Goal: Task Accomplishment & Management: Manage account settings

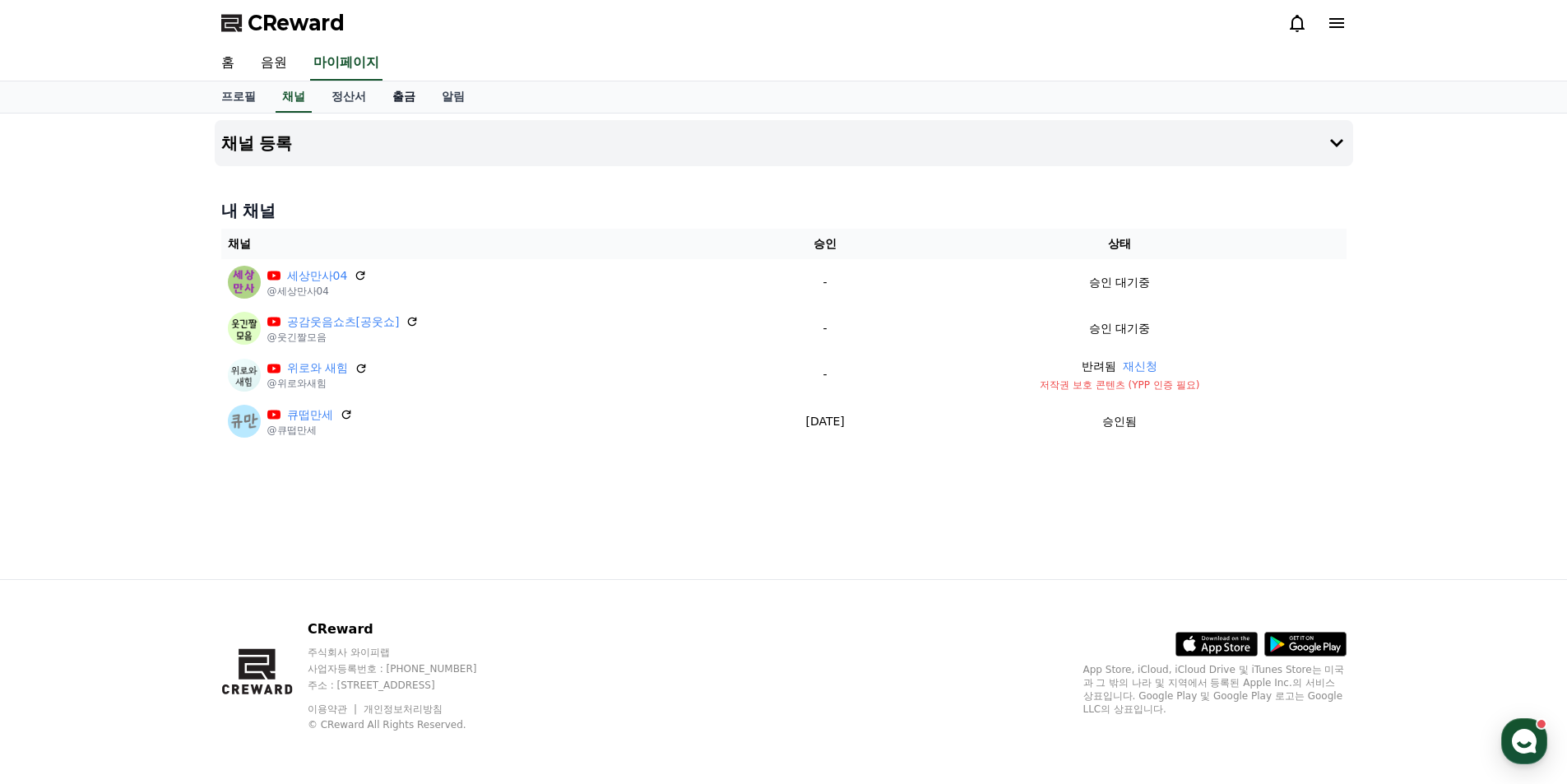
click at [400, 101] on link "출금" at bounding box center [404, 96] width 49 height 31
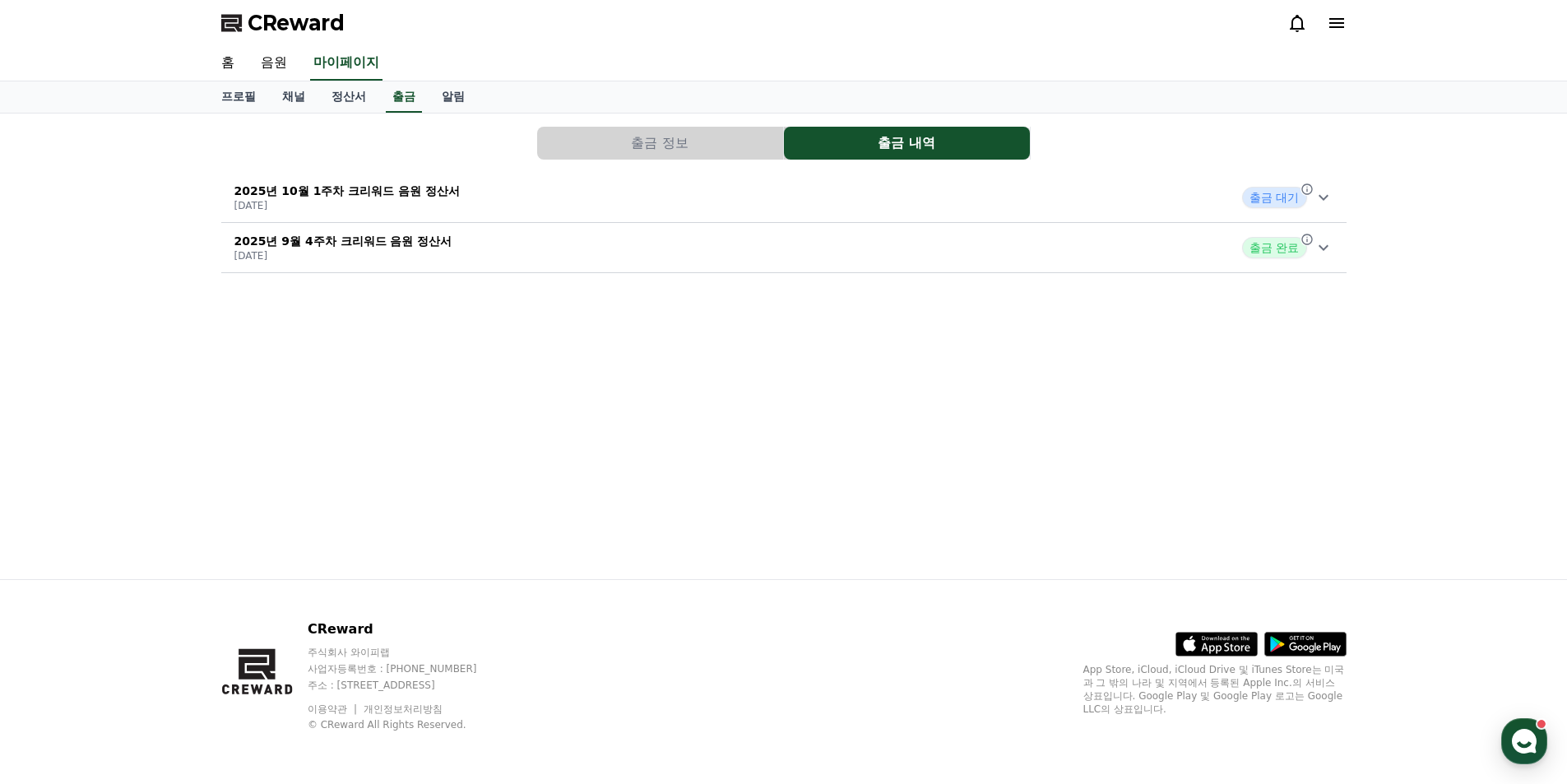
click at [1275, 192] on span "출금 대기" at bounding box center [1275, 197] width 64 height 21
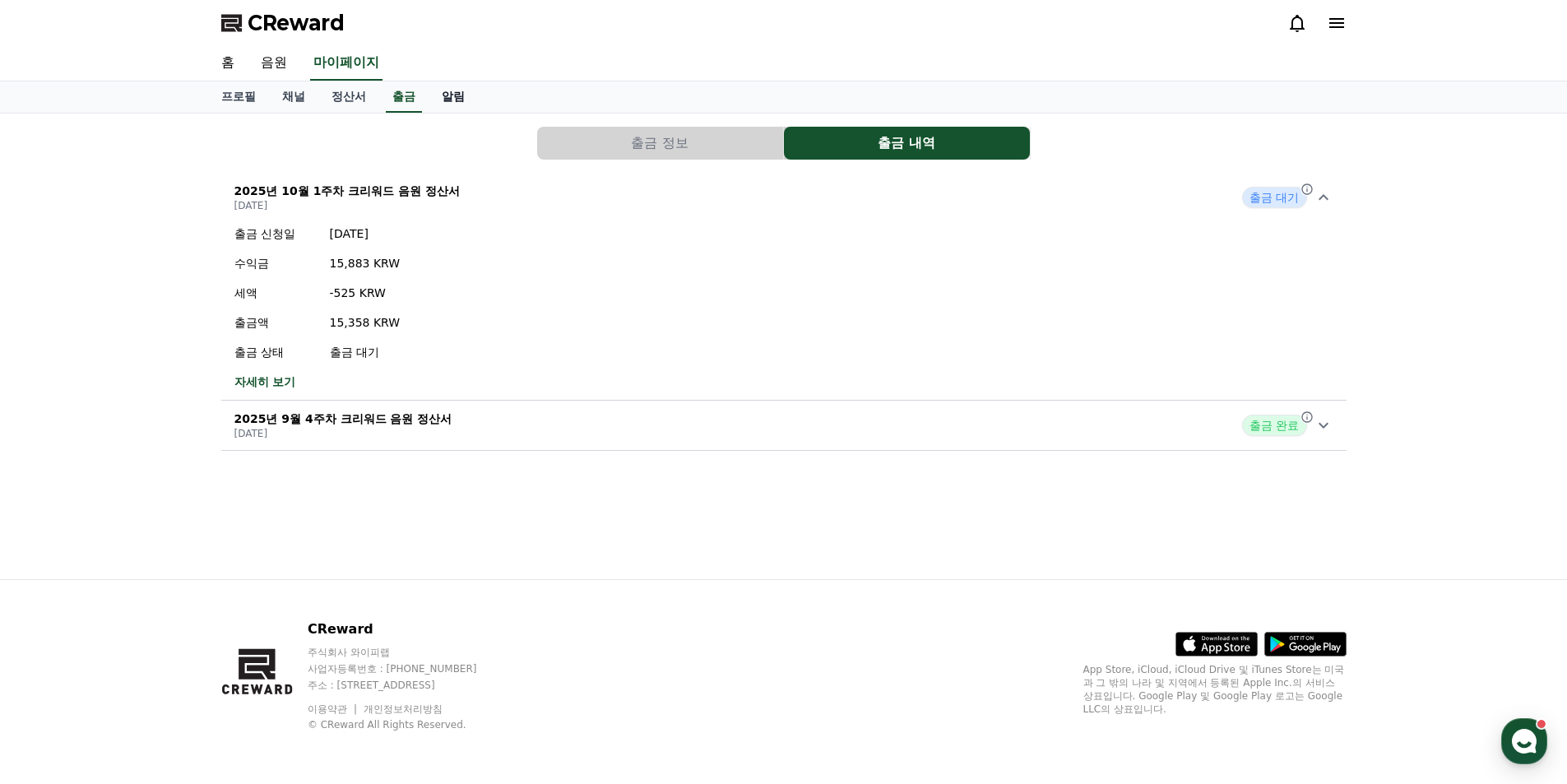
click at [437, 101] on link "알림" at bounding box center [453, 96] width 49 height 31
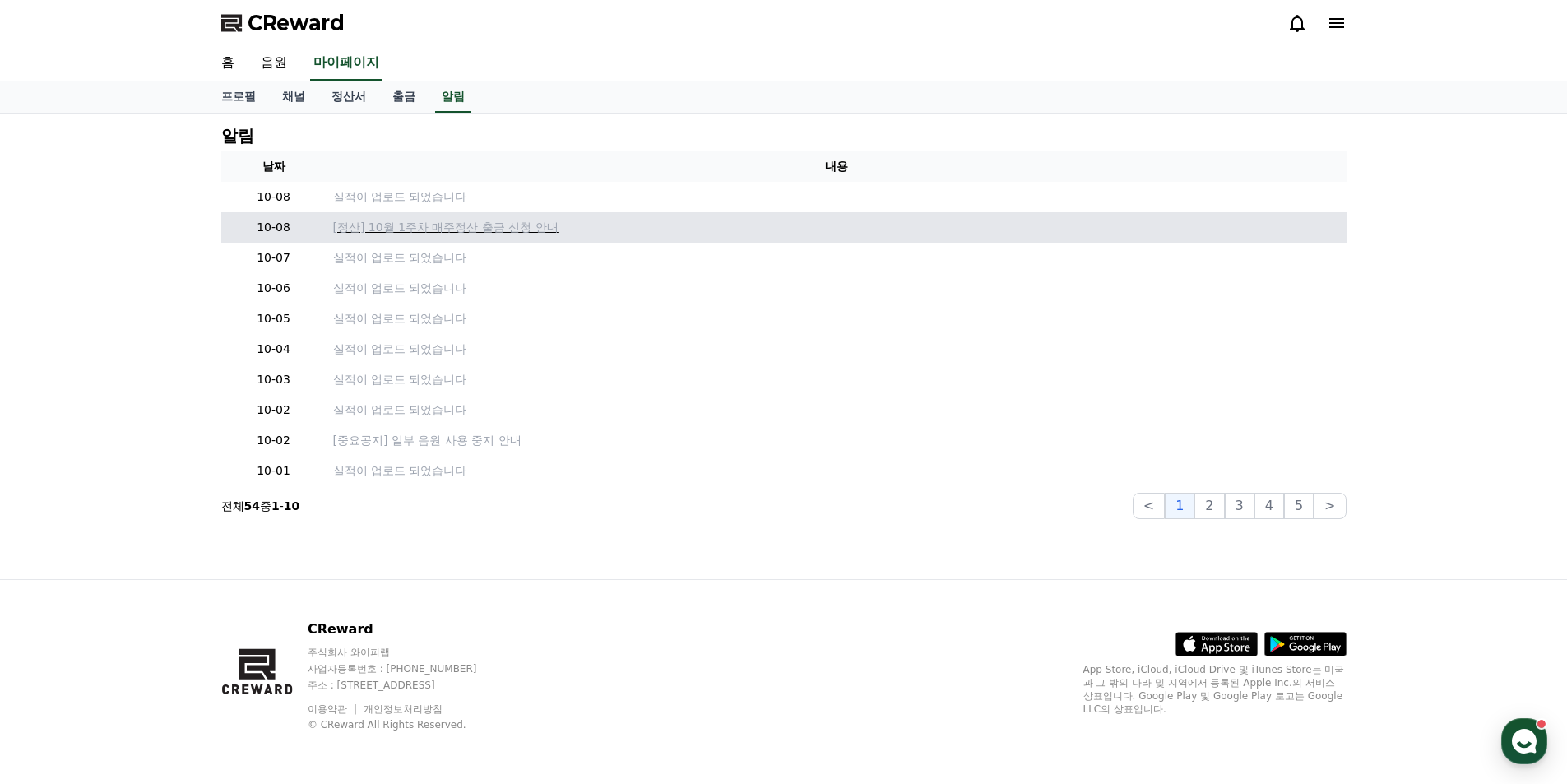
click at [392, 226] on p "[정산] 10월 1주차 매주정산 출금 신청 안내" at bounding box center [837, 227] width 1007 height 17
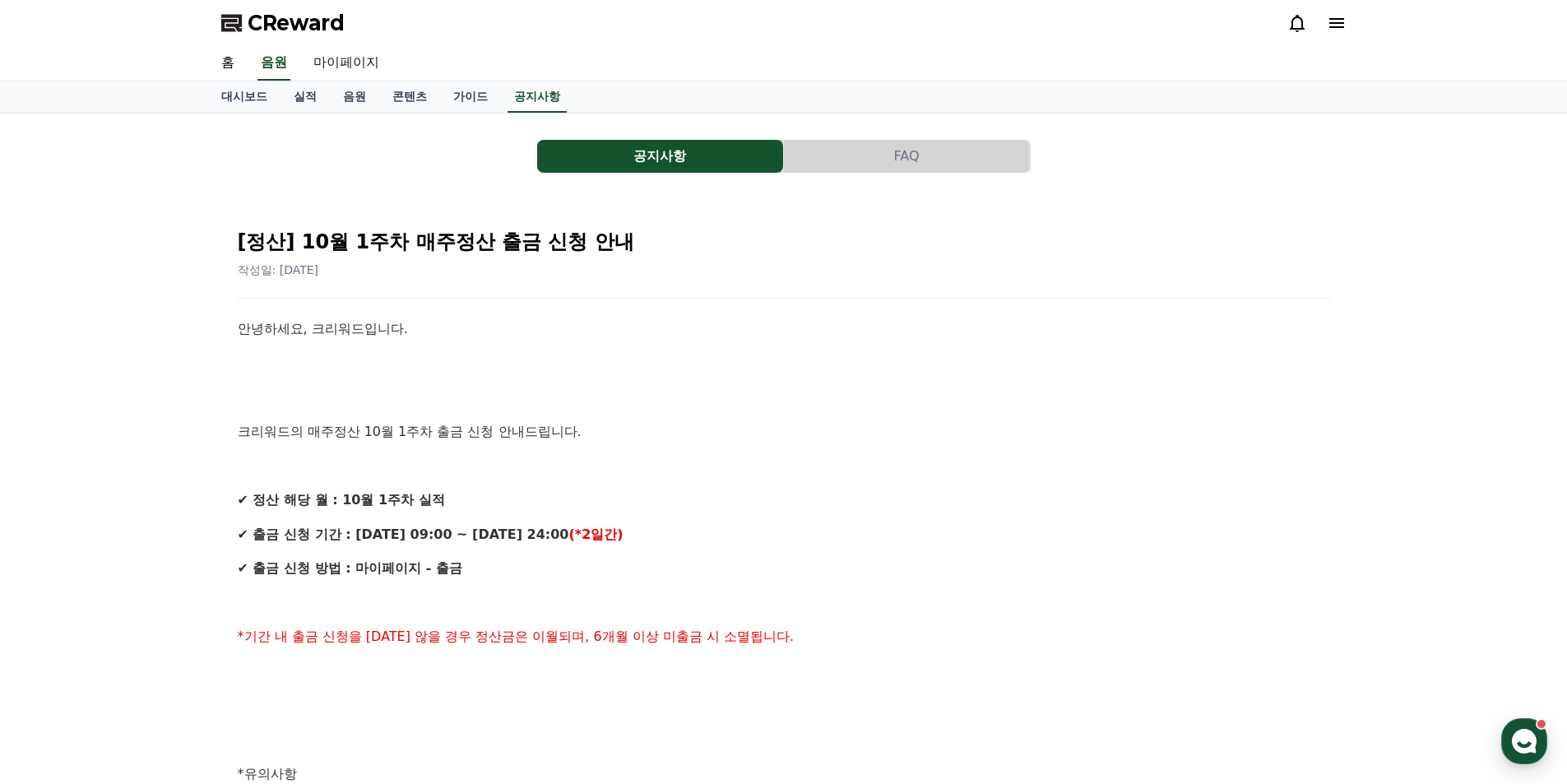
click at [343, 66] on link "마이페이지" at bounding box center [346, 63] width 92 height 35
select select "**********"
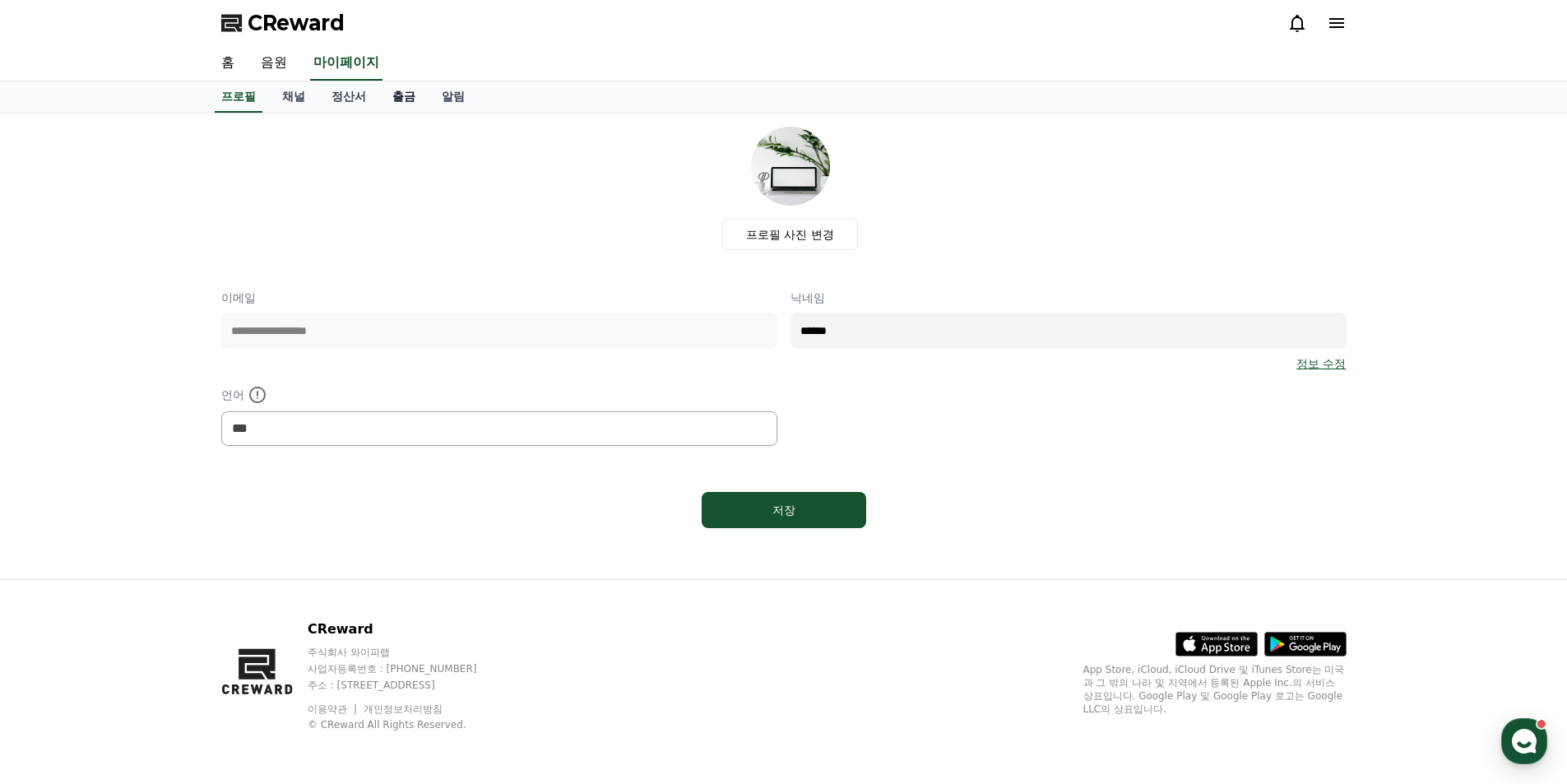
click at [400, 101] on link "출금" at bounding box center [404, 96] width 49 height 31
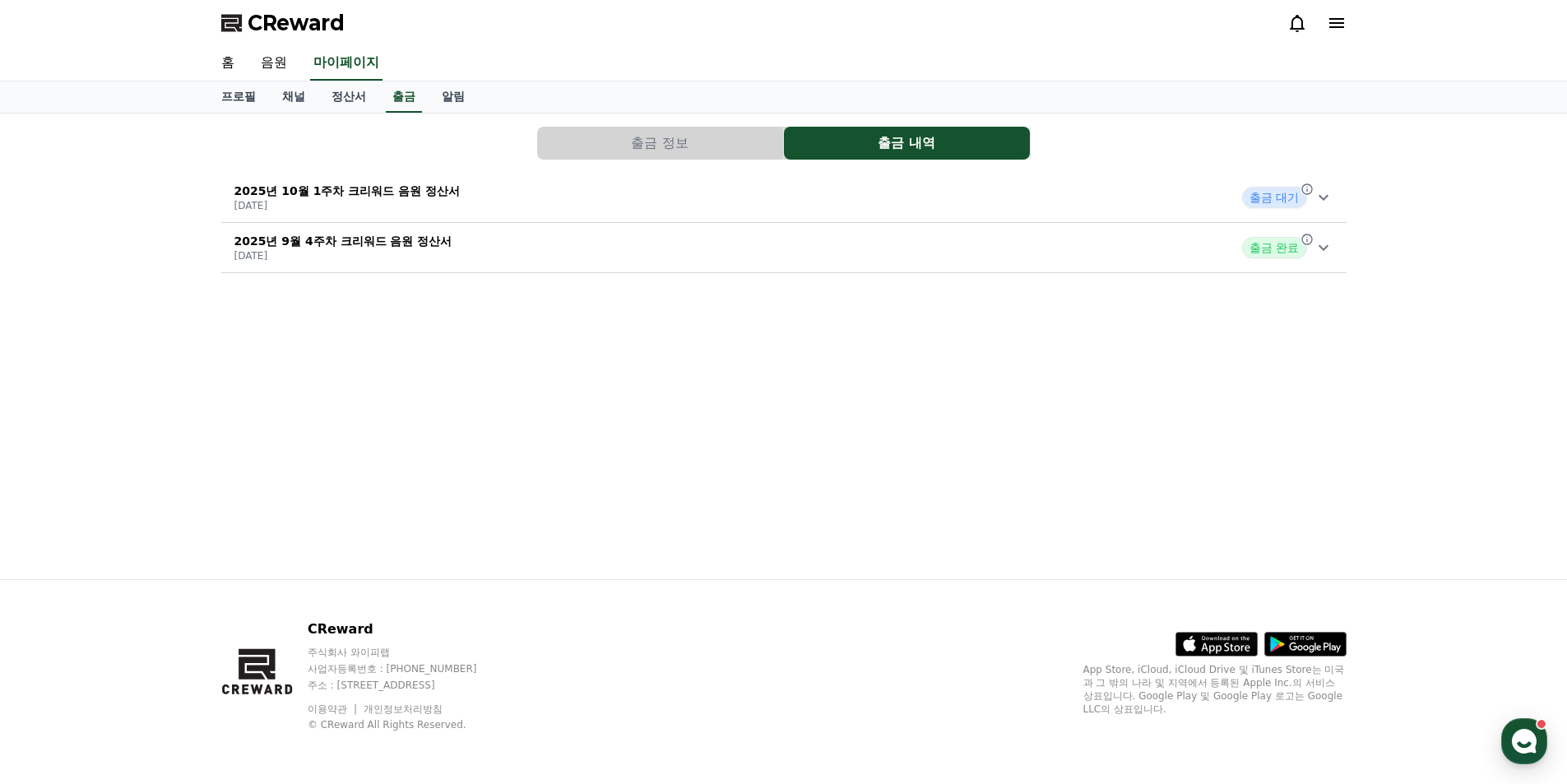
click at [387, 201] on p "[DATE]" at bounding box center [347, 206] width 227 height 14
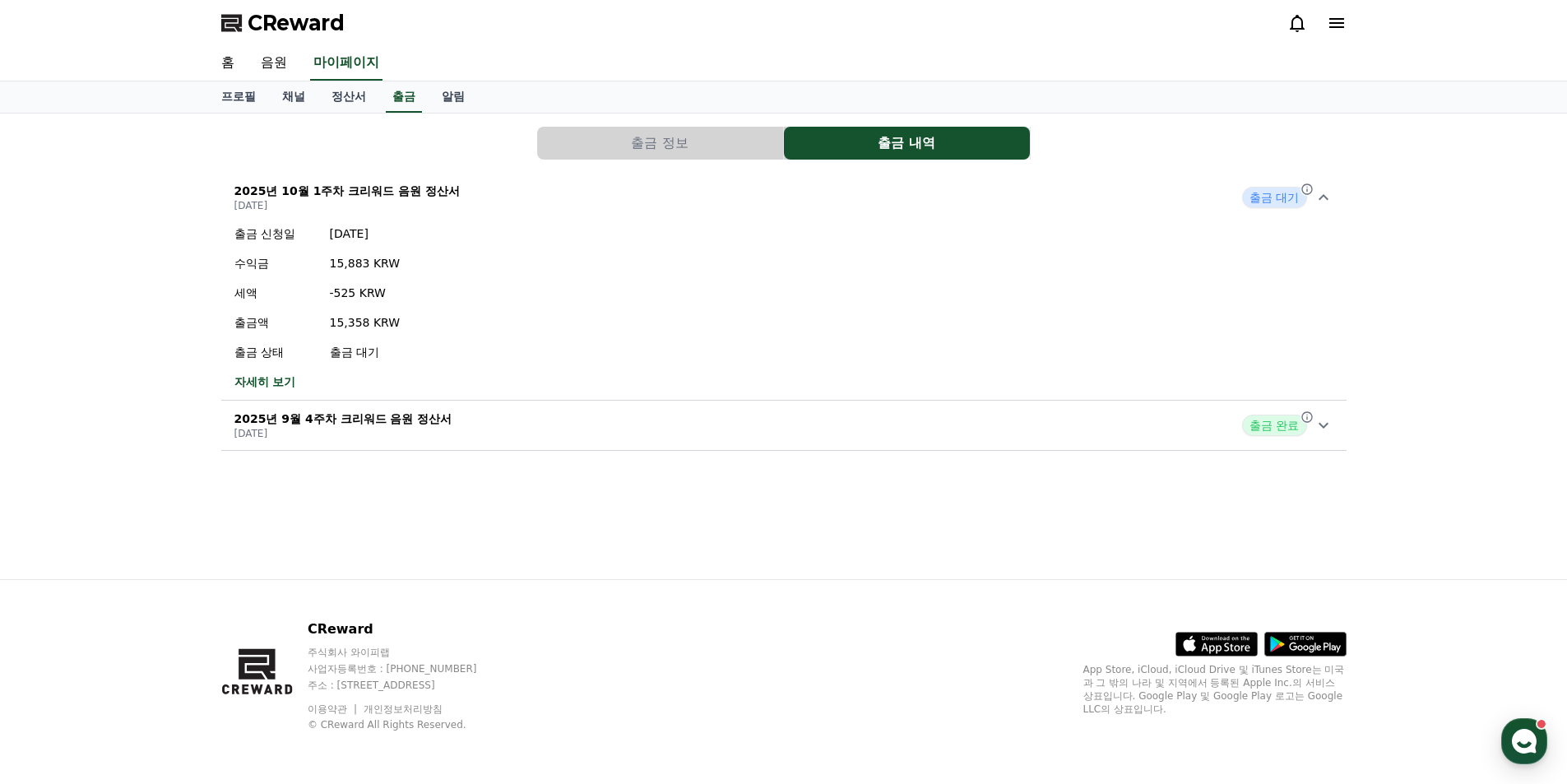
click at [1265, 199] on span "출금 대기" at bounding box center [1275, 197] width 64 height 21
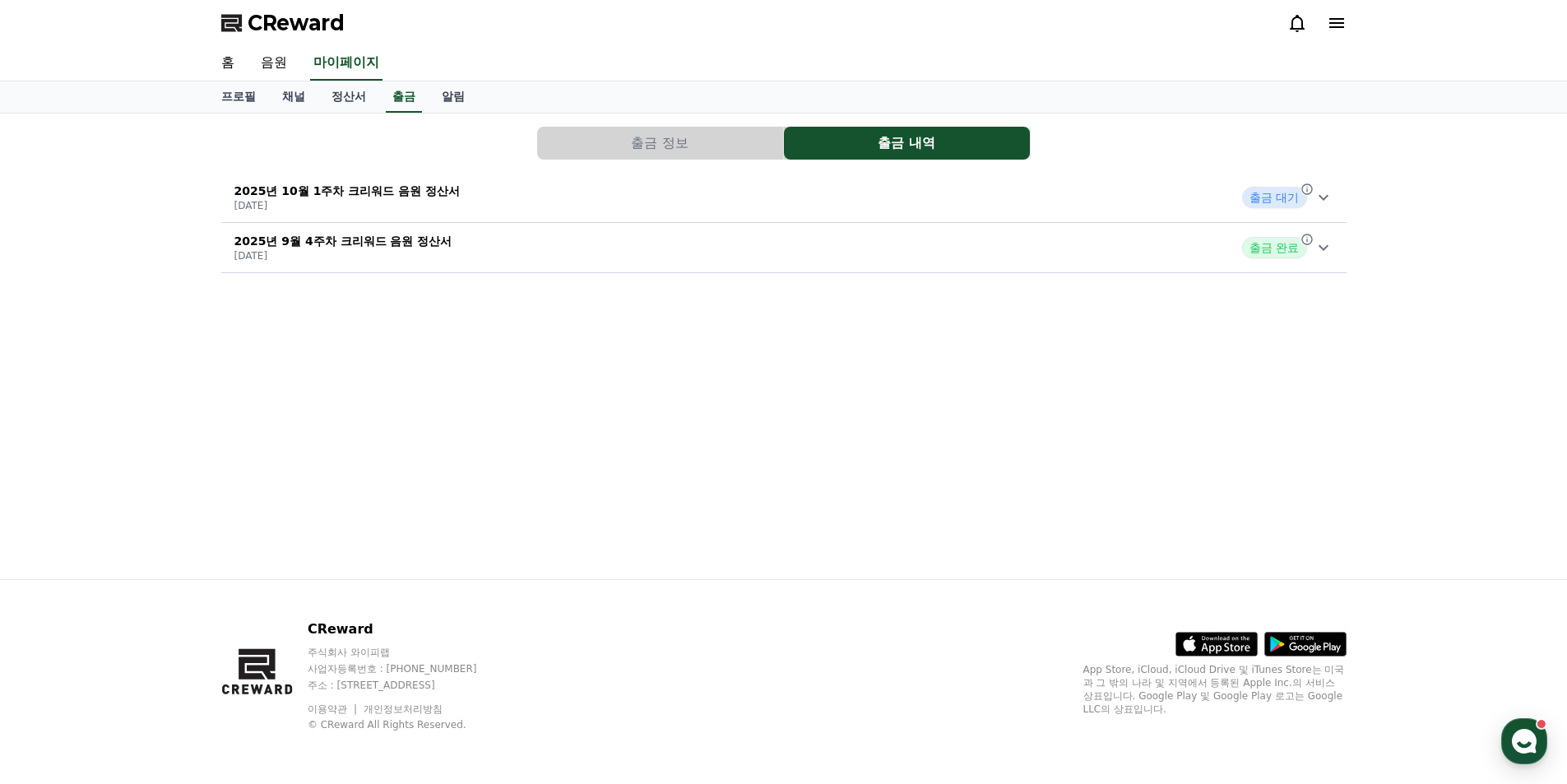
click at [1265, 199] on span "출금 대기" at bounding box center [1275, 197] width 64 height 21
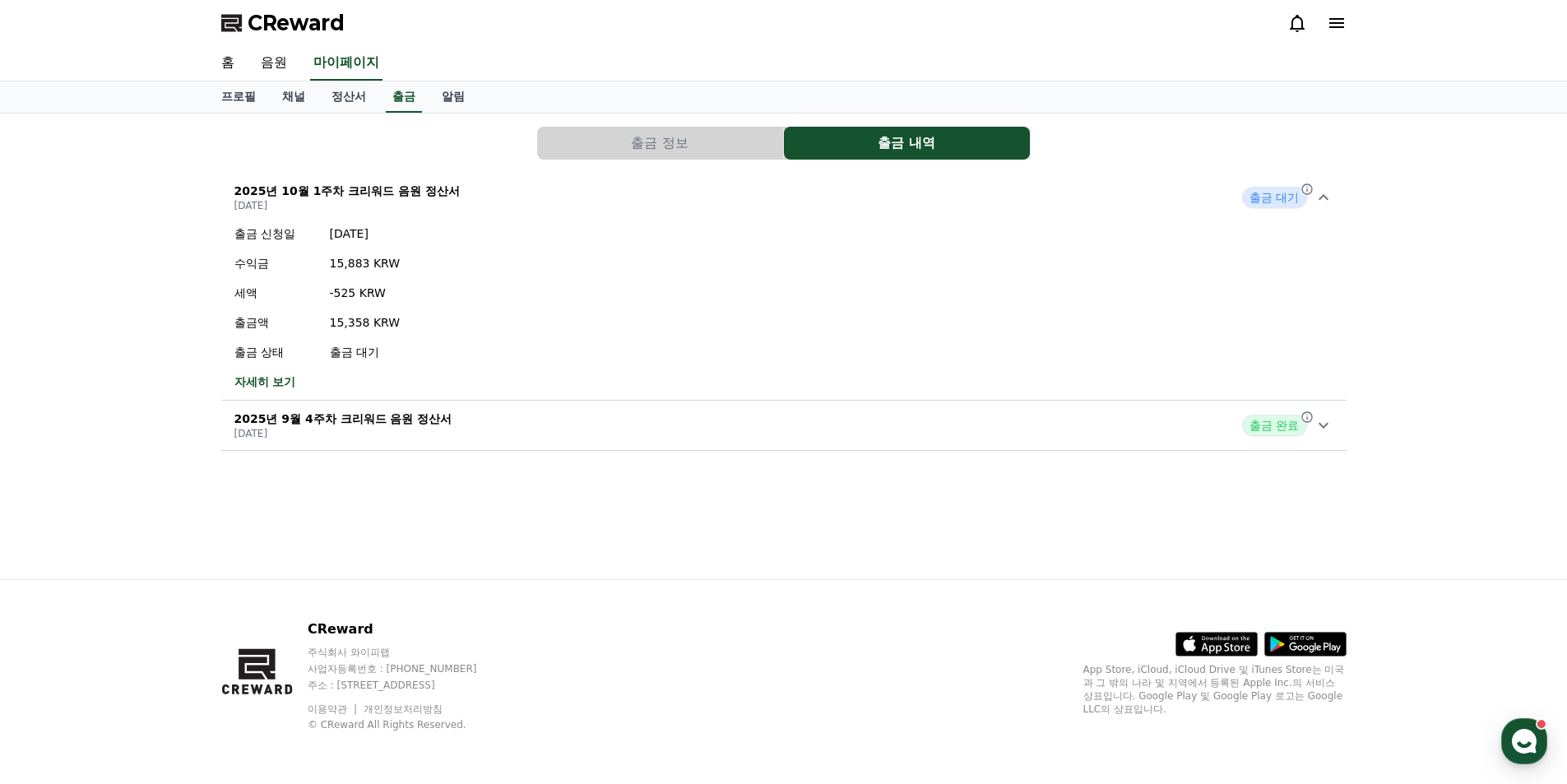
click at [362, 351] on p "출금 대기" at bounding box center [365, 351] width 71 height 16
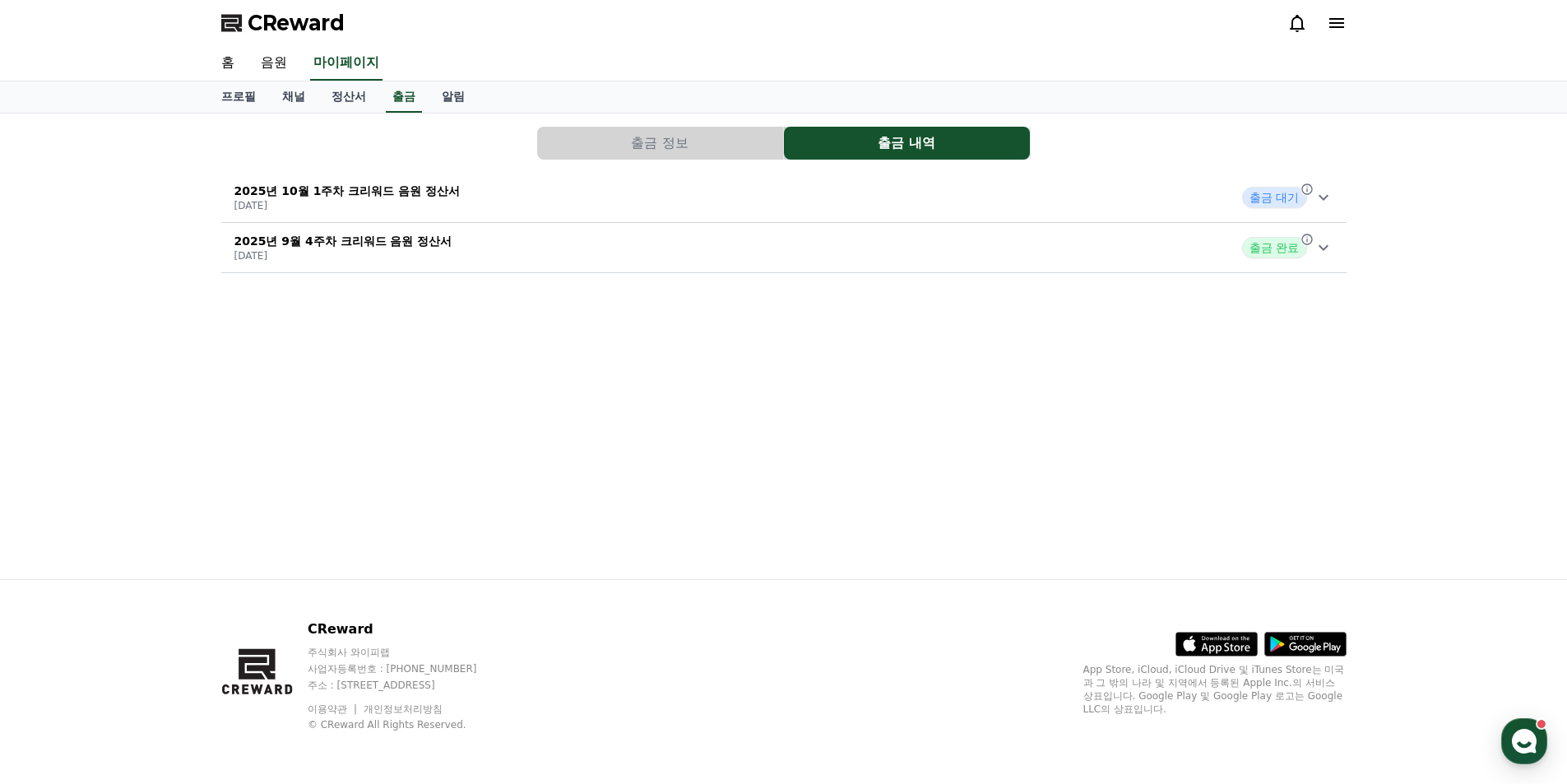
click at [321, 202] on p "[DATE]" at bounding box center [347, 206] width 227 height 14
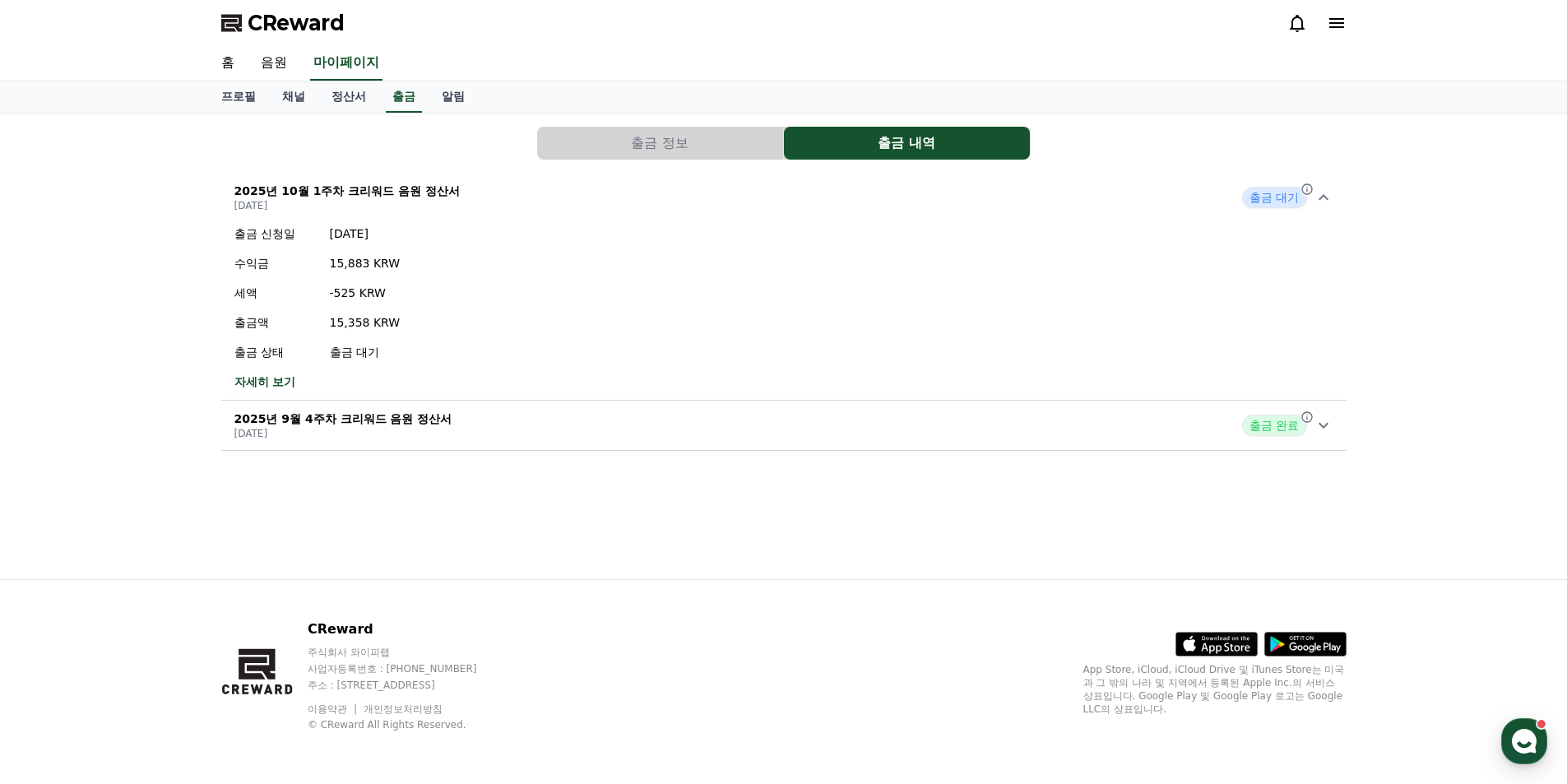
click at [280, 384] on link "자세히 보기" at bounding box center [317, 381] width 167 height 16
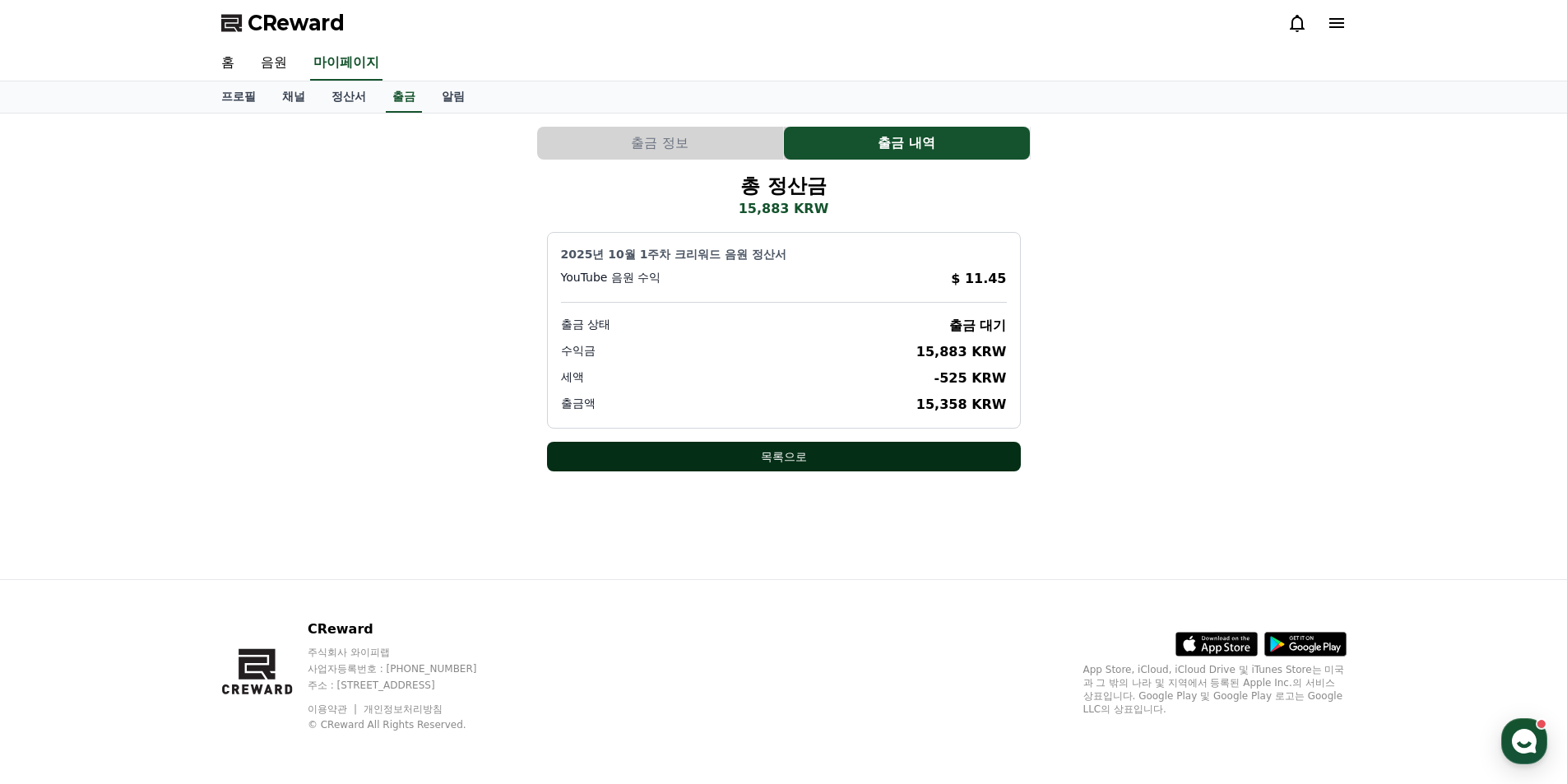
click at [791, 457] on button "목록으로" at bounding box center [784, 456] width 474 height 30
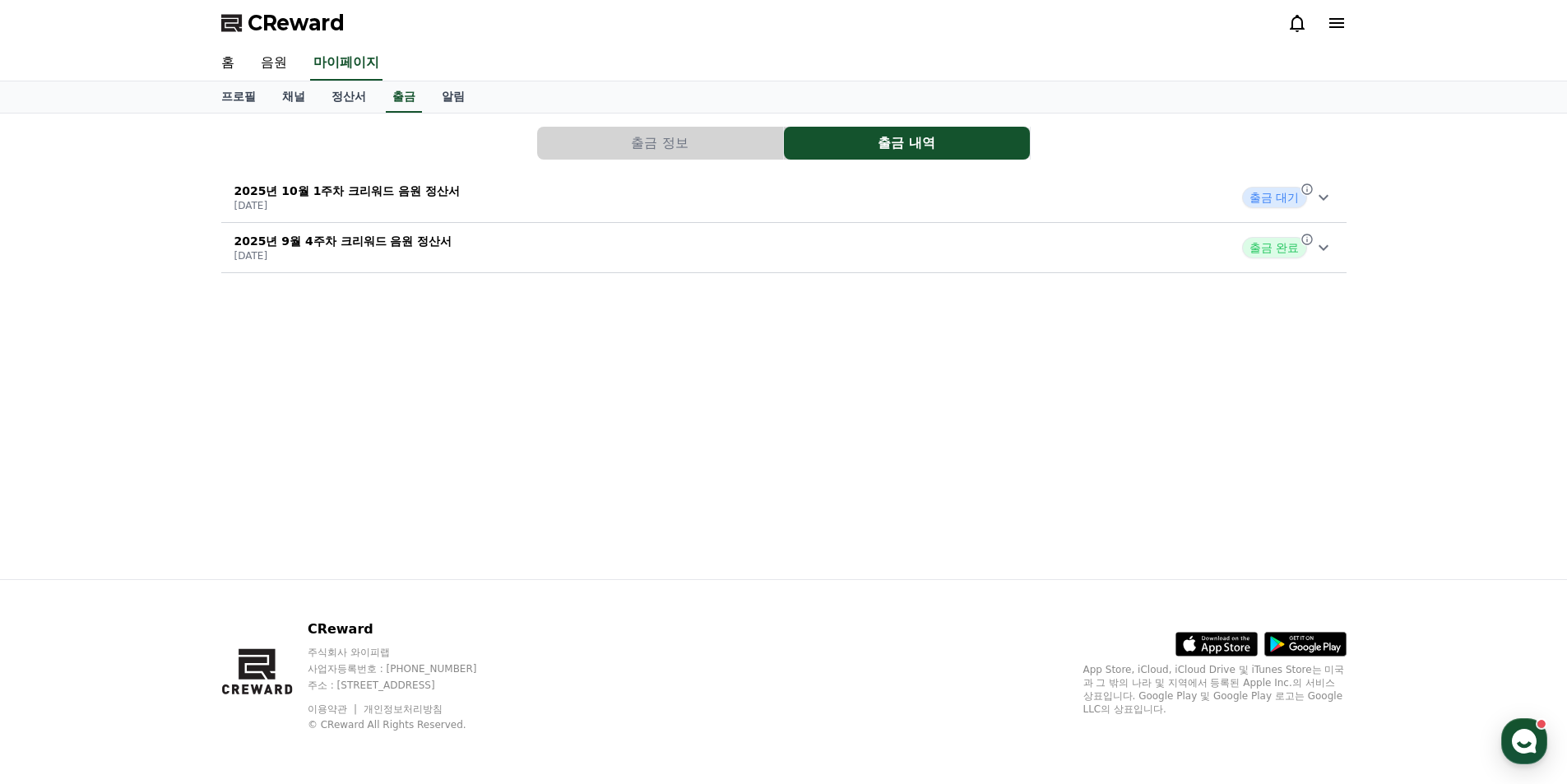
click at [791, 457] on div "출금 정보 출금 내역 2025년 10월 1주차 크리워드 음원 정산서 [DATE] 출금 대기 2025년 9월 4주차 크리워드 음원 정산서 [DA…" at bounding box center [784, 346] width 1152 height 466
